Goal: Connect with others

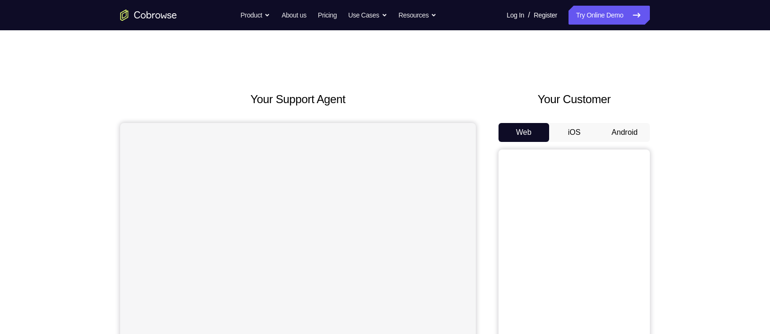
click at [617, 125] on button "Android" at bounding box center [624, 132] width 51 height 19
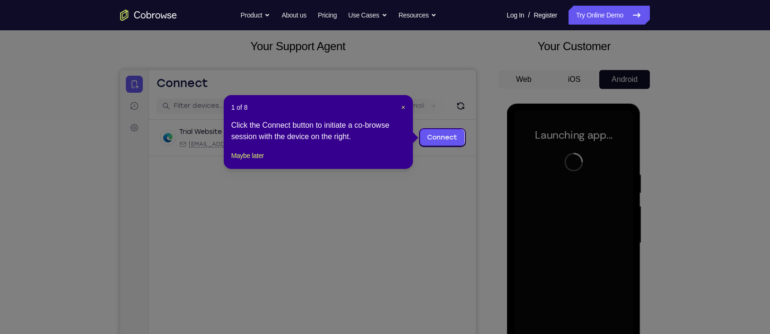
scroll to position [53, 0]
click at [403, 105] on span "×" at bounding box center [403, 107] width 4 height 8
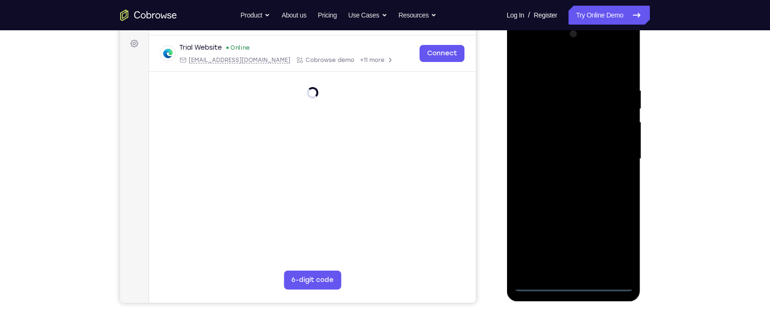
scroll to position [138, 0]
click at [577, 282] on div at bounding box center [573, 158] width 119 height 265
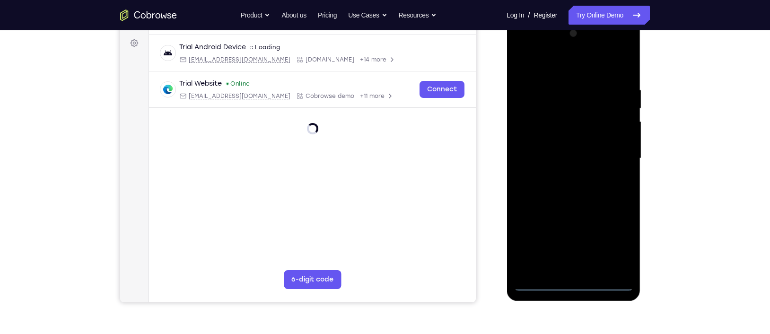
click at [612, 239] on div at bounding box center [573, 158] width 119 height 265
click at [526, 48] on div at bounding box center [573, 158] width 119 height 265
click at [614, 159] on div at bounding box center [573, 158] width 119 height 265
click at [585, 270] on div at bounding box center [573, 158] width 119 height 265
click at [585, 271] on div at bounding box center [573, 158] width 119 height 265
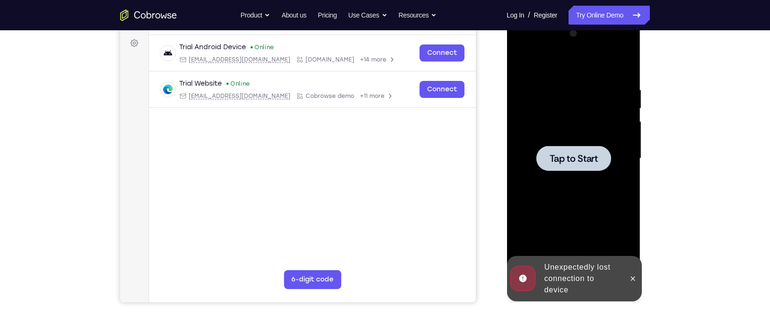
click at [570, 178] on div at bounding box center [573, 158] width 119 height 265
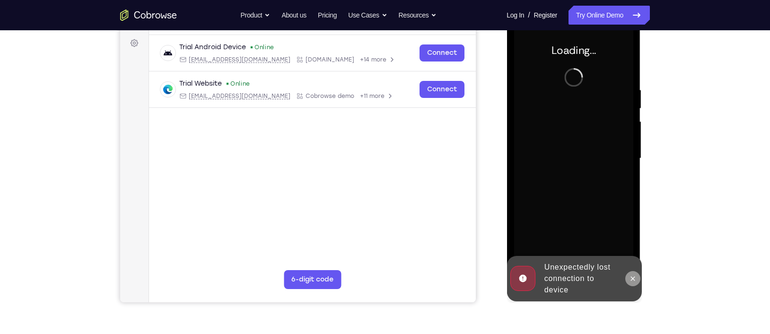
click at [634, 281] on icon at bounding box center [633, 279] width 8 height 8
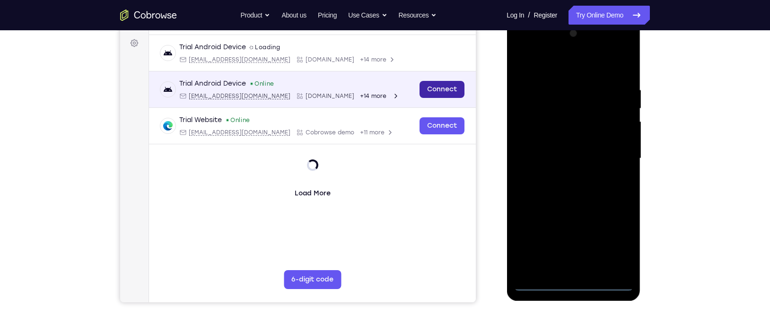
click at [452, 91] on link "Connect" at bounding box center [441, 89] width 45 height 17
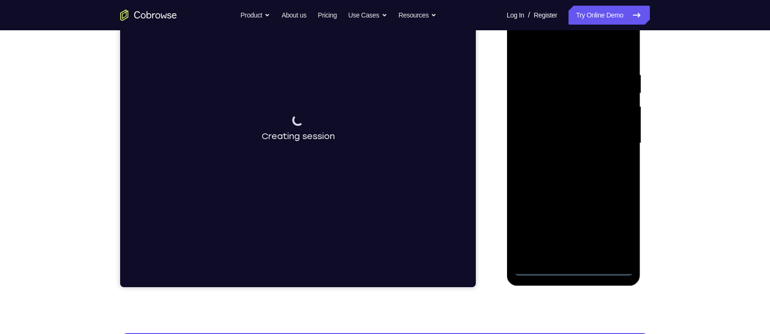
scroll to position [154, 0]
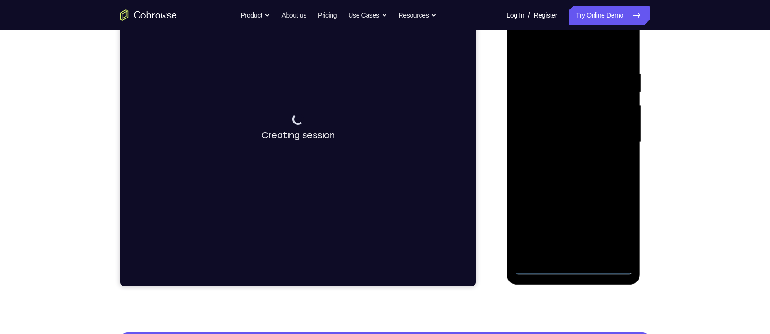
click at [577, 269] on div at bounding box center [573, 142] width 119 height 265
click at [575, 266] on div at bounding box center [573, 142] width 119 height 265
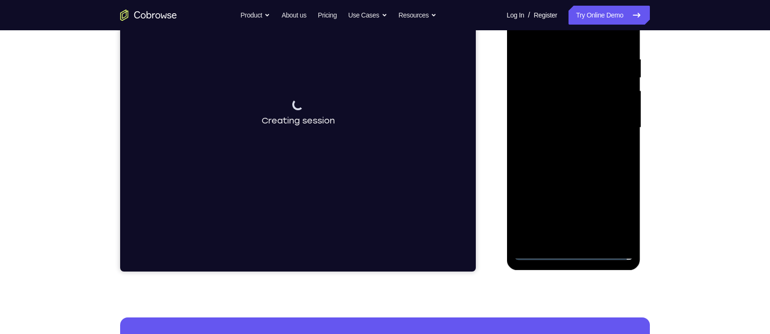
scroll to position [162, 0]
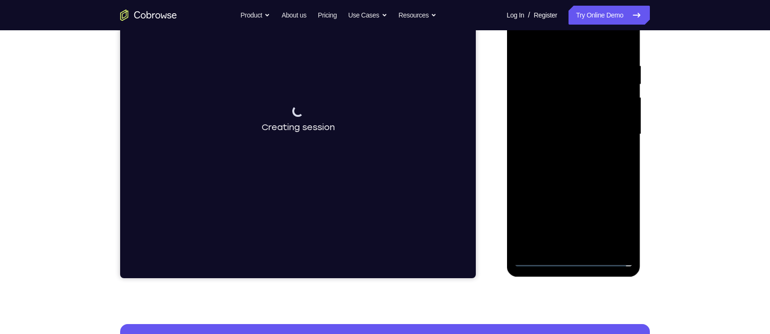
click at [607, 216] on div at bounding box center [573, 134] width 119 height 265
click at [613, 218] on div at bounding box center [573, 134] width 119 height 265
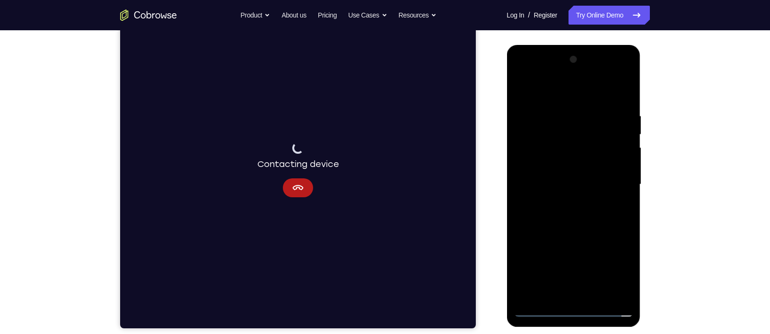
scroll to position [110, 0]
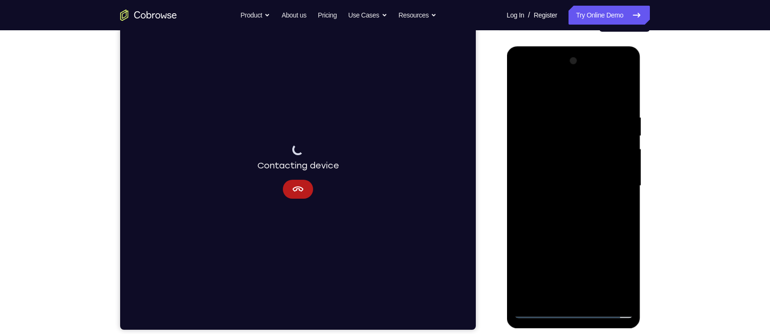
click at [521, 75] on div at bounding box center [573, 185] width 119 height 265
click at [616, 182] on div at bounding box center [573, 185] width 119 height 265
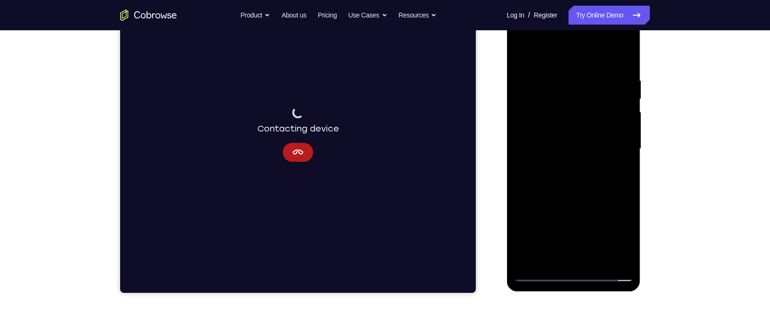
scroll to position [148, 0]
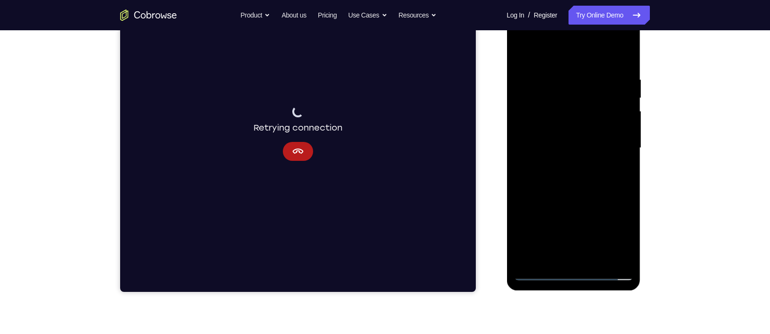
click at [562, 169] on div at bounding box center [573, 148] width 119 height 265
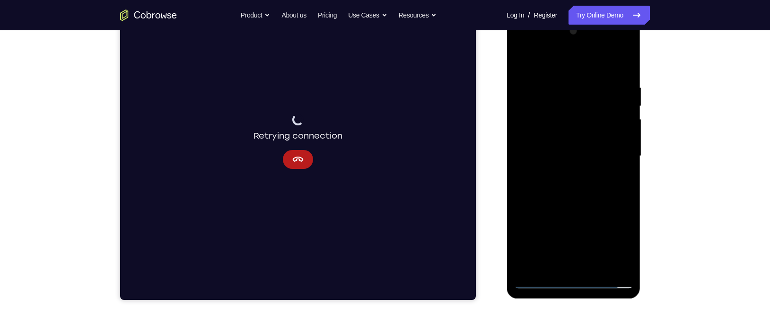
scroll to position [131, 0]
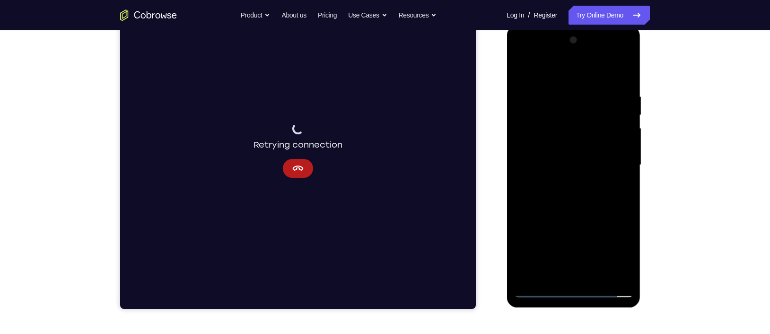
click at [566, 160] on div at bounding box center [573, 165] width 119 height 265
click at [545, 178] on div at bounding box center [573, 165] width 119 height 265
click at [533, 177] on div at bounding box center [573, 165] width 119 height 265
click at [534, 176] on div at bounding box center [573, 165] width 119 height 265
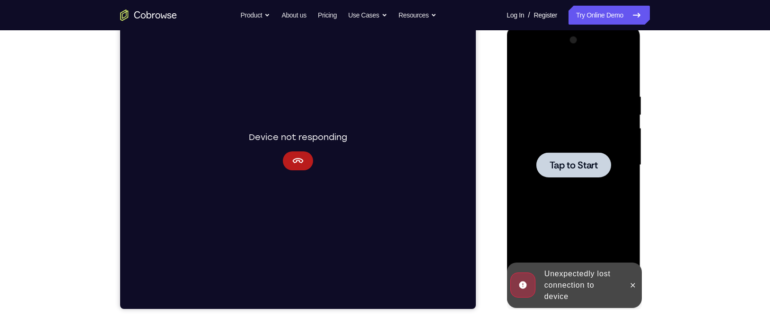
click at [566, 170] on span "Tap to Start" at bounding box center [573, 164] width 48 height 9
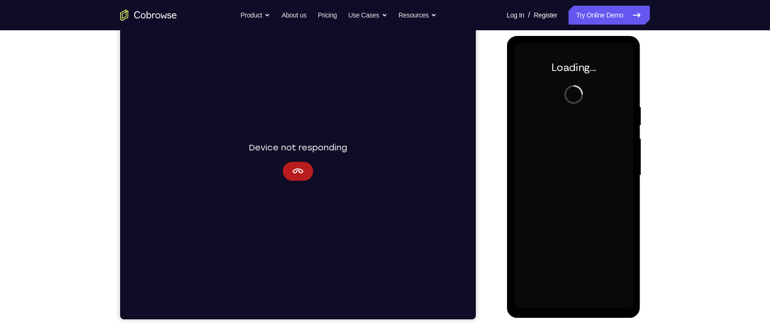
scroll to position [119, 0]
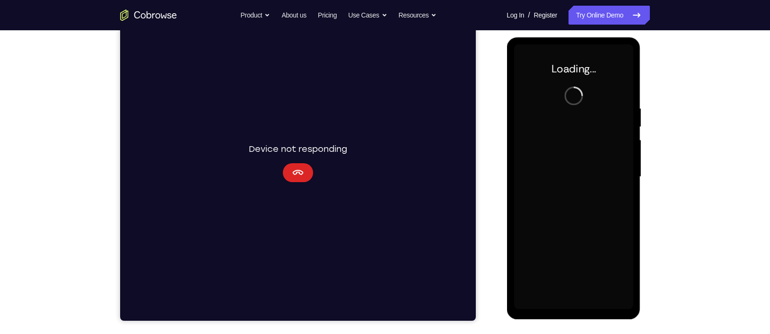
click at [292, 172] on icon "Cancel" at bounding box center [297, 172] width 11 height 11
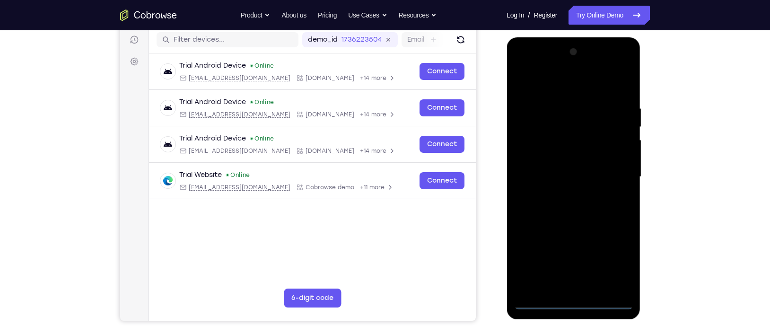
click at [567, 302] on div at bounding box center [573, 176] width 119 height 265
click at [618, 255] on div at bounding box center [573, 176] width 119 height 265
click at [532, 72] on div at bounding box center [573, 176] width 119 height 265
click at [612, 179] on div at bounding box center [573, 176] width 119 height 265
click at [564, 197] on div at bounding box center [573, 176] width 119 height 265
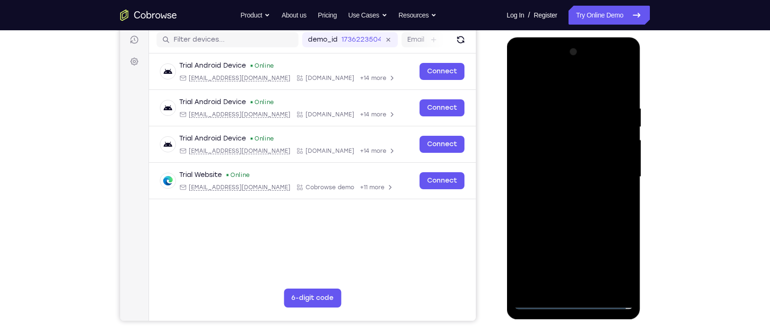
click at [550, 164] on div at bounding box center [573, 176] width 119 height 265
click at [540, 158] on div at bounding box center [573, 176] width 119 height 265
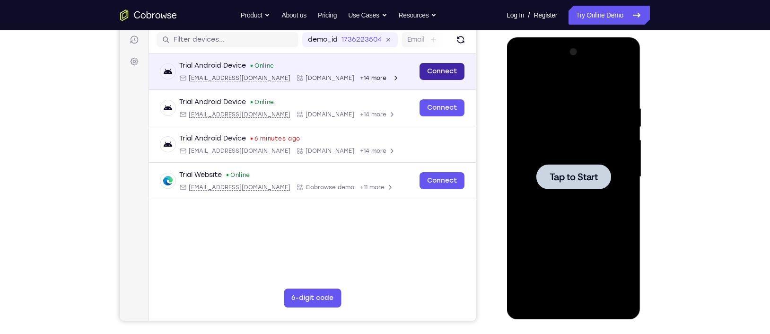
click at [429, 79] on link "Connect" at bounding box center [441, 71] width 45 height 17
